Goal: Contribute content: Add original content to the website for others to see

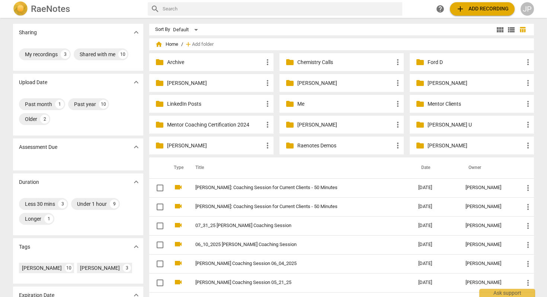
click at [185, 83] on p "[PERSON_NAME]" at bounding box center [215, 83] width 96 height 8
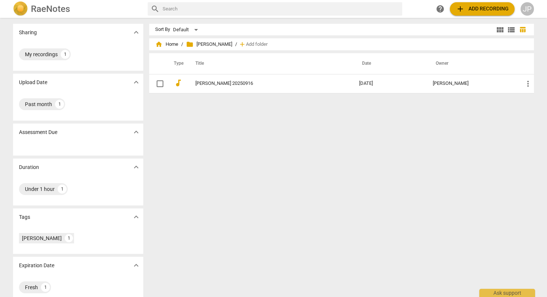
click at [487, 12] on span "add Add recording" at bounding box center [482, 8] width 53 height 9
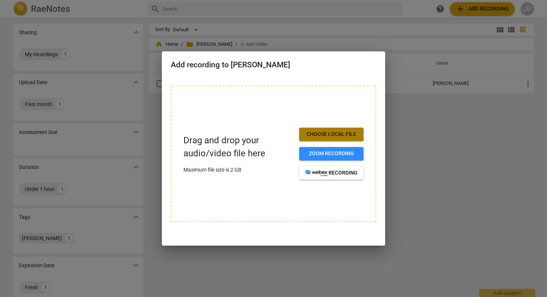
click at [331, 132] on span "Choose local file" at bounding box center [331, 134] width 52 height 7
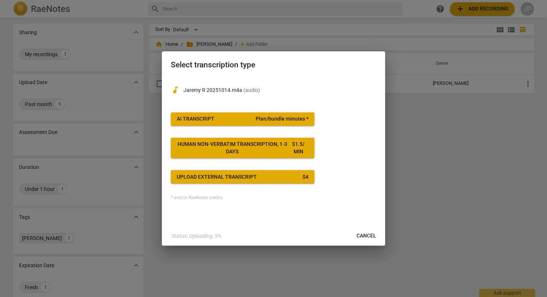
click at [218, 120] on span "AI Transcript Plan/bundle minutes *" at bounding box center [243, 118] width 132 height 7
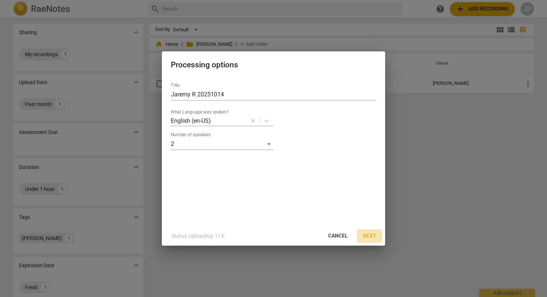
click at [368, 235] on span "Next" at bounding box center [369, 235] width 13 height 7
